Goal: Task Accomplishment & Management: Manage account settings

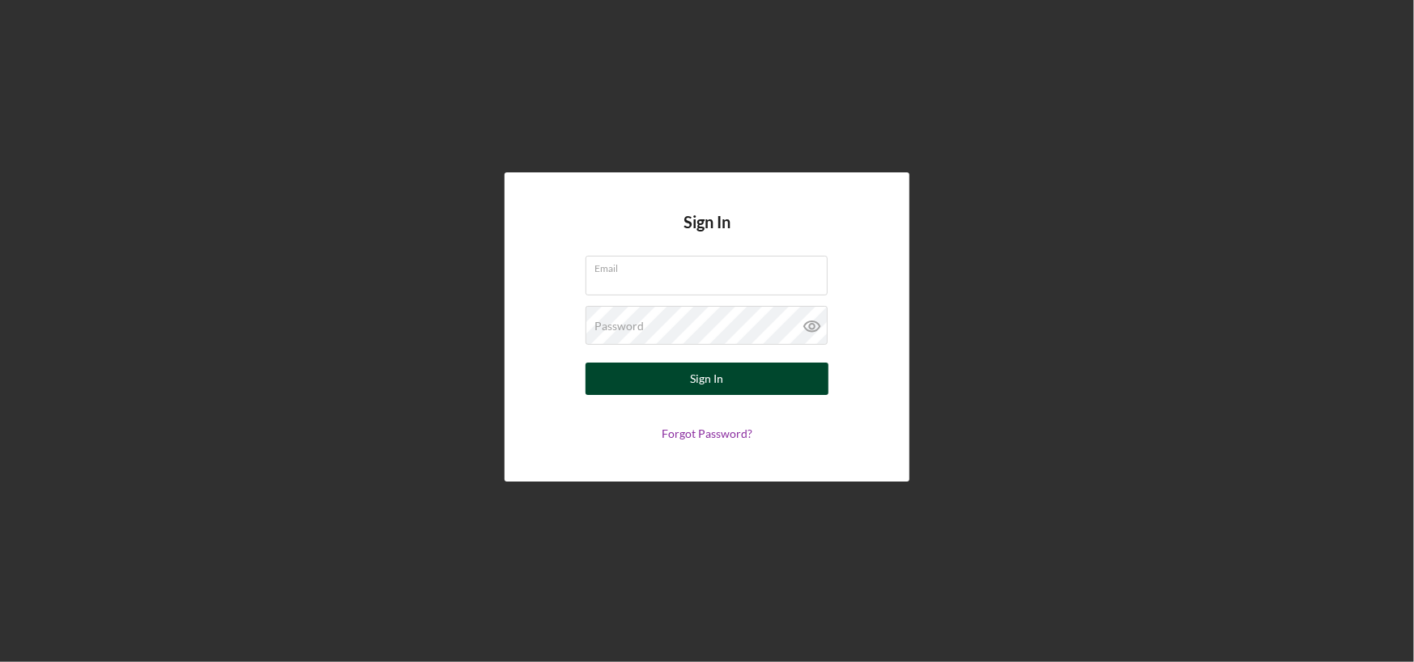
type input "[PERSON_NAME][EMAIL_ADDRESS][DOMAIN_NAME]"
click at [748, 381] on button "Sign In" at bounding box center [706, 379] width 243 height 32
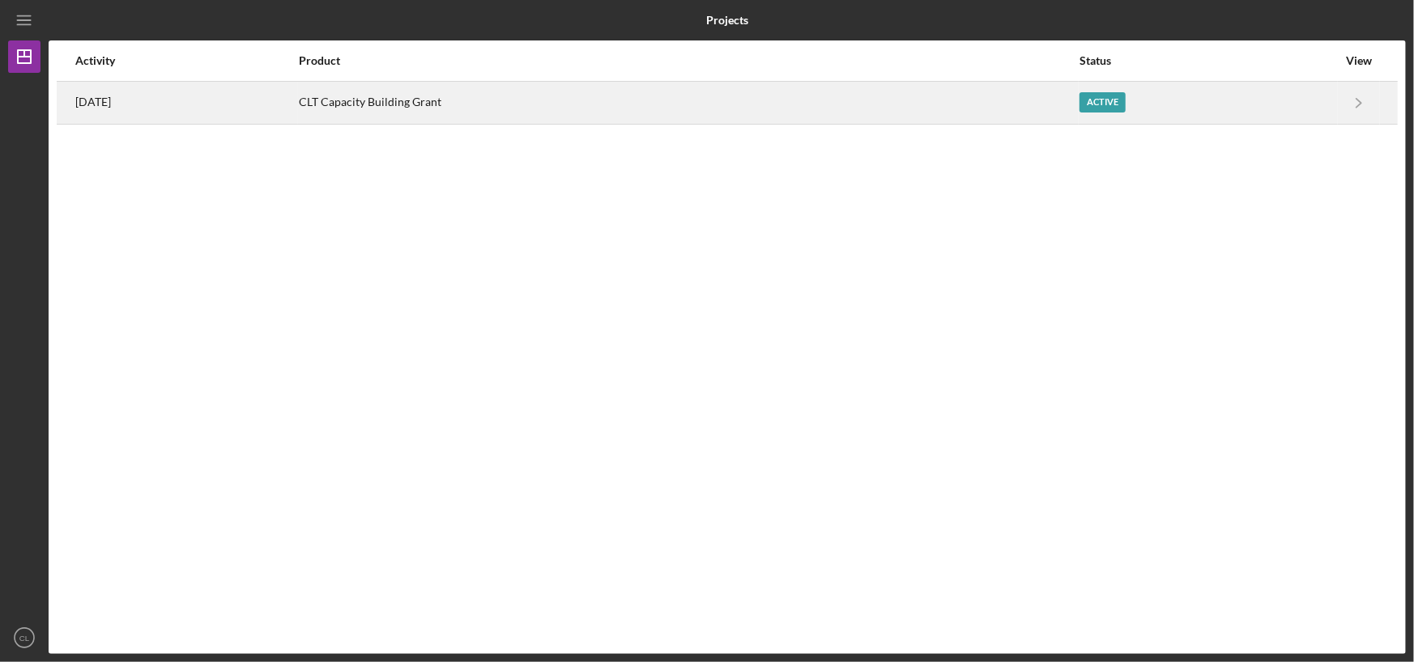
click at [1121, 97] on div "Active" at bounding box center [1102, 102] width 46 height 20
